Goal: Task Accomplishment & Management: Use online tool/utility

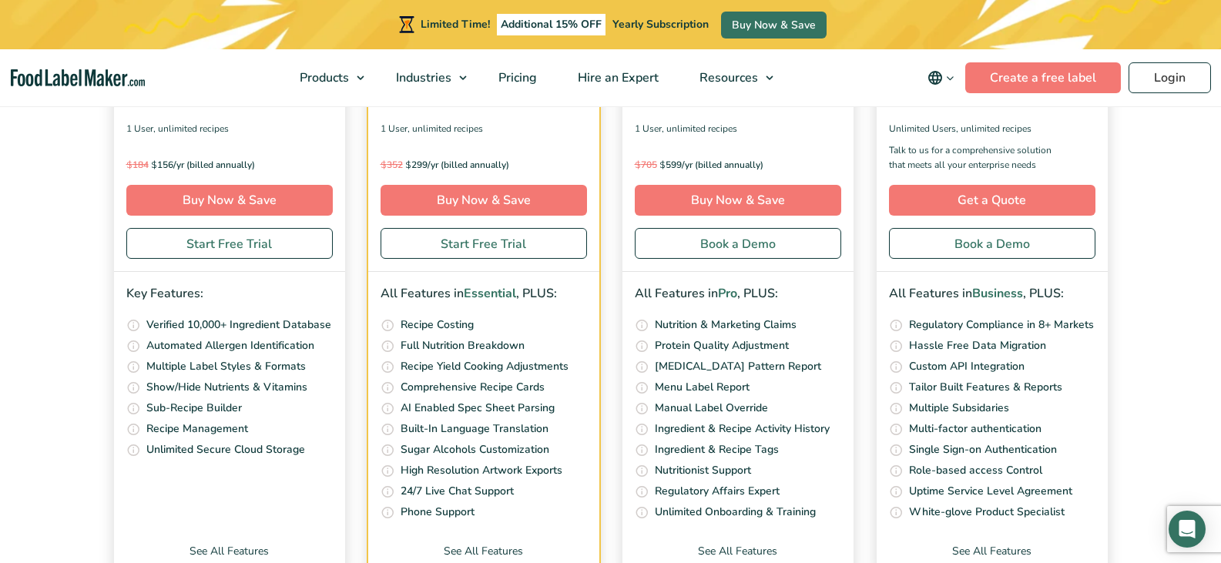
scroll to position [5853, 0]
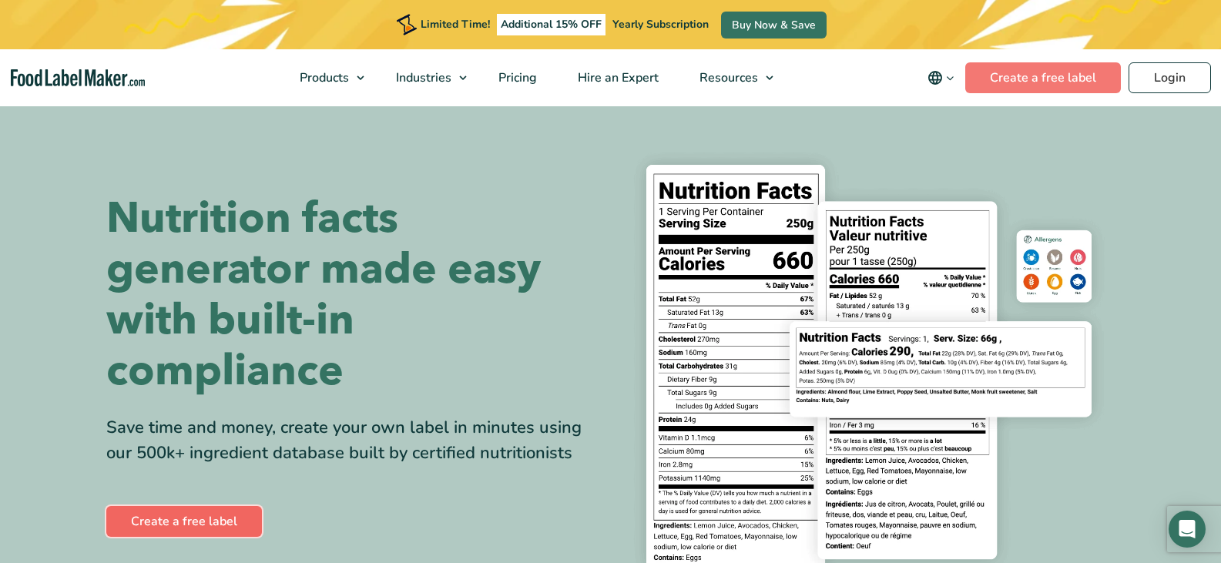
click at [223, 518] on link "Create a free label" at bounding box center [184, 521] width 156 height 31
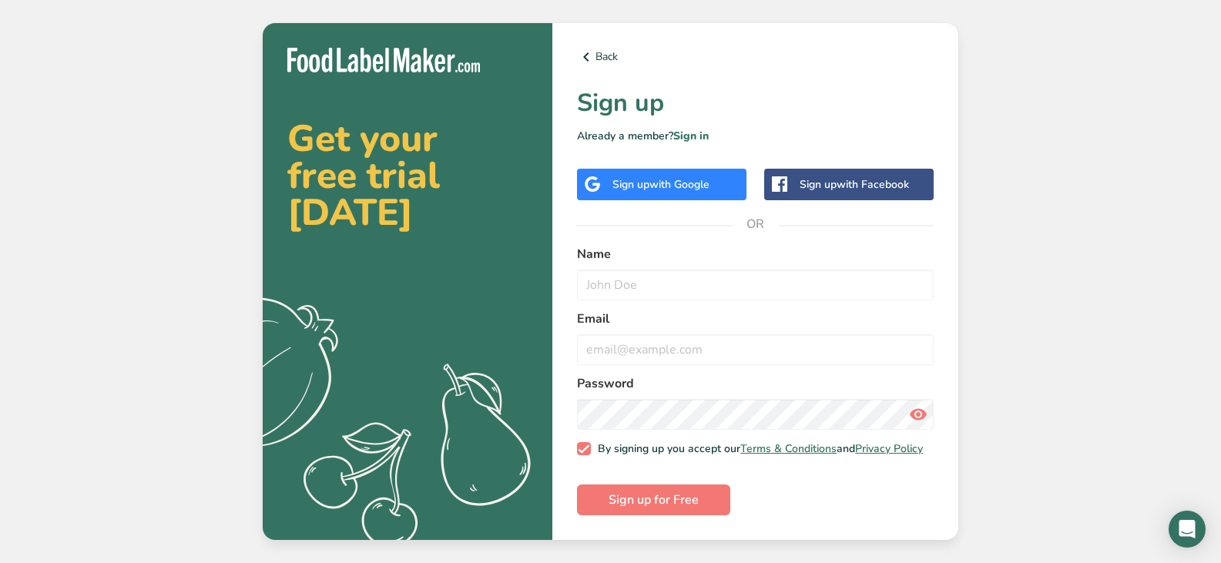
click at [725, 177] on div "Sign up with Google" at bounding box center [661, 185] width 169 height 32
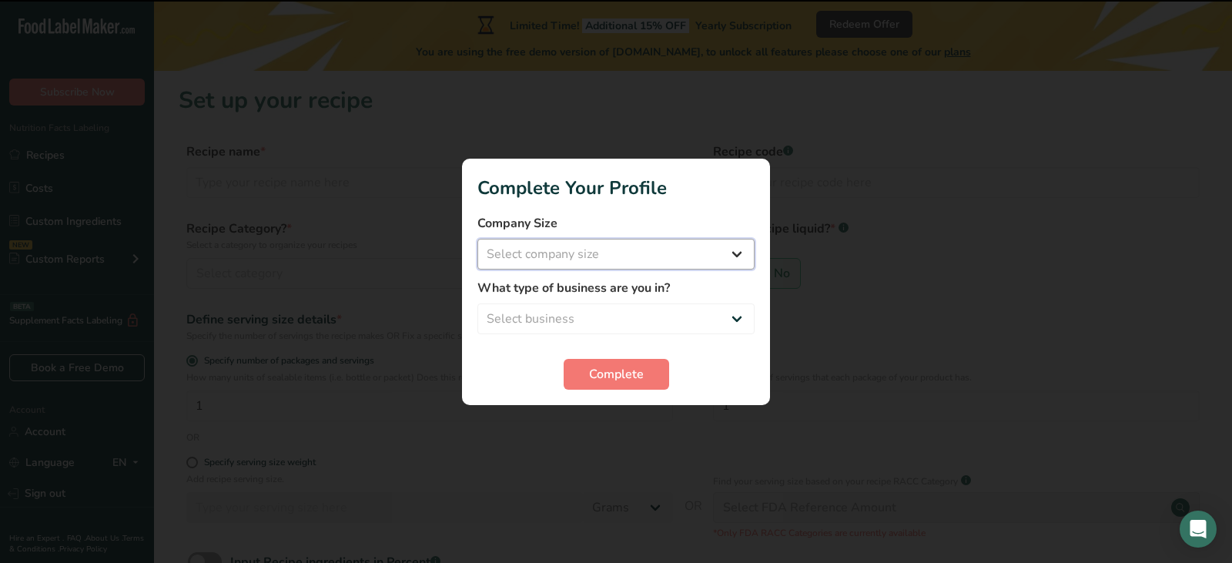
click at [598, 257] on select "Select company size Fewer than 10 Employees 10 to 50 Employees 51 to 500 Employ…" at bounding box center [615, 254] width 277 height 31
select select "1"
click at [477, 239] on select "Select company size Fewer than 10 Employees 10 to 50 Employees 51 to 500 Employ…" at bounding box center [615, 254] width 277 height 31
click at [589, 322] on select "Select business Packaged Food Manufacturer Restaurant & Cafe Bakery Meal Plans …" at bounding box center [615, 318] width 277 height 31
select select "1"
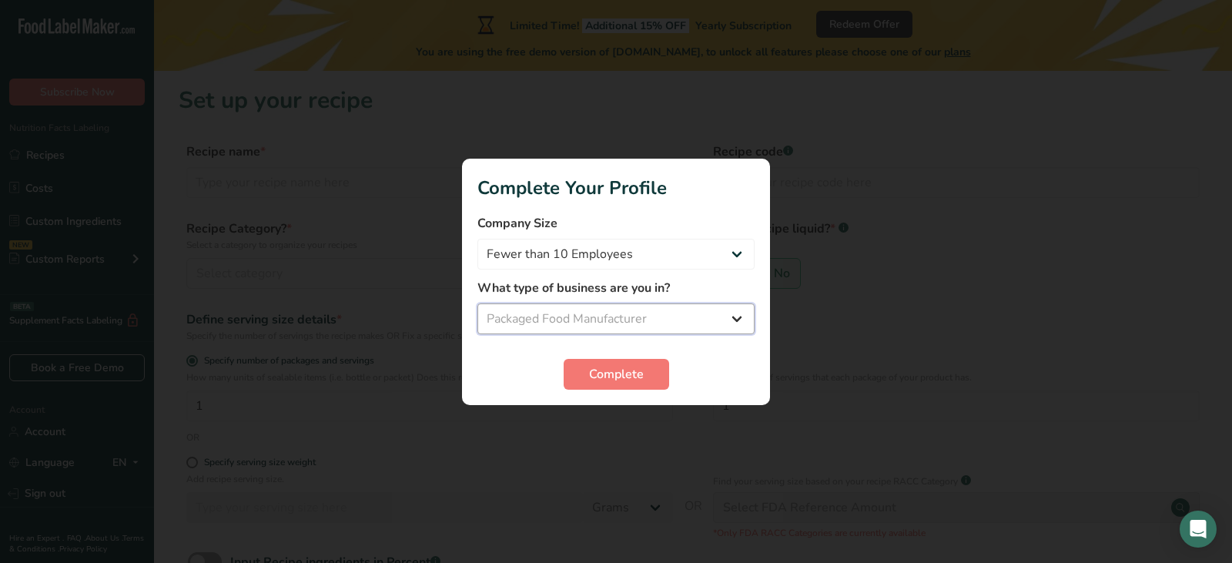
click at [477, 303] on select "Select business Packaged Food Manufacturer Restaurant & Cafe Bakery Meal Plans …" at bounding box center [615, 318] width 277 height 31
click at [593, 375] on span "Complete" at bounding box center [616, 374] width 55 height 18
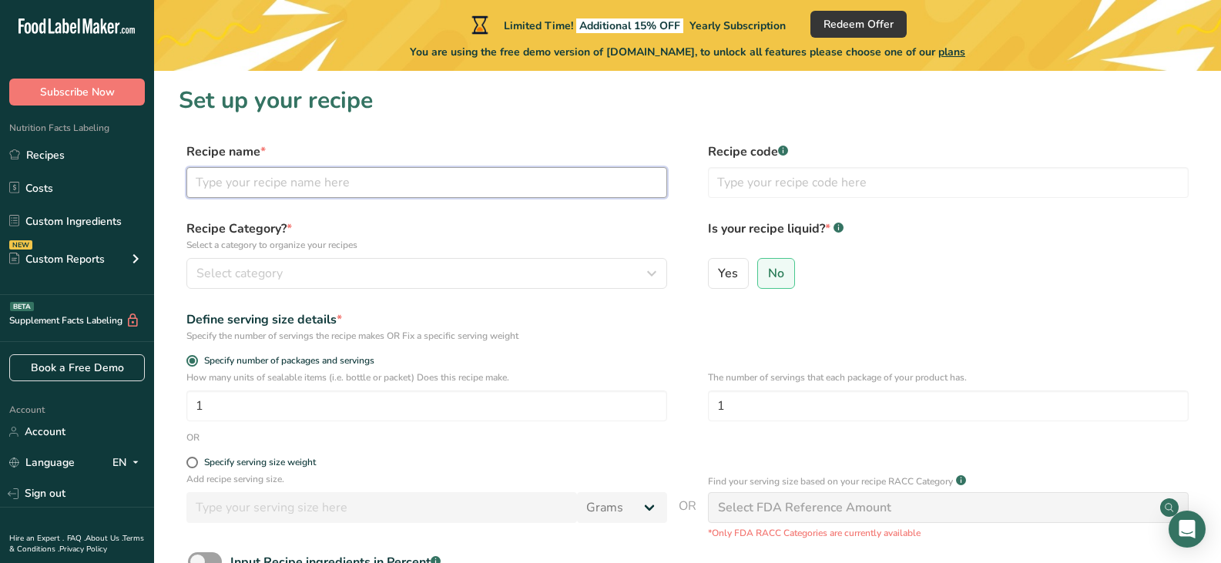
click at [328, 183] on input "text" at bounding box center [426, 182] width 481 height 31
